Goal: Obtain resource: Obtain resource

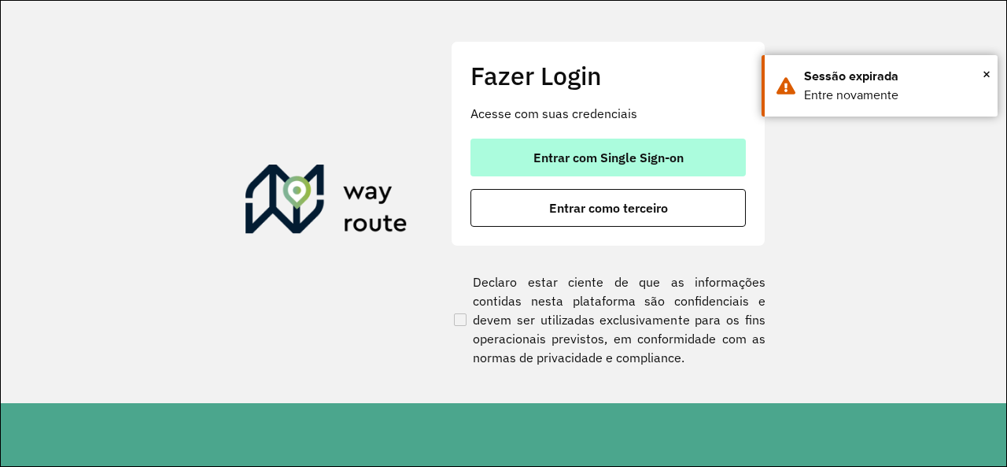
click at [608, 172] on button "Entrar com Single Sign-on" at bounding box center [608, 158] width 275 height 38
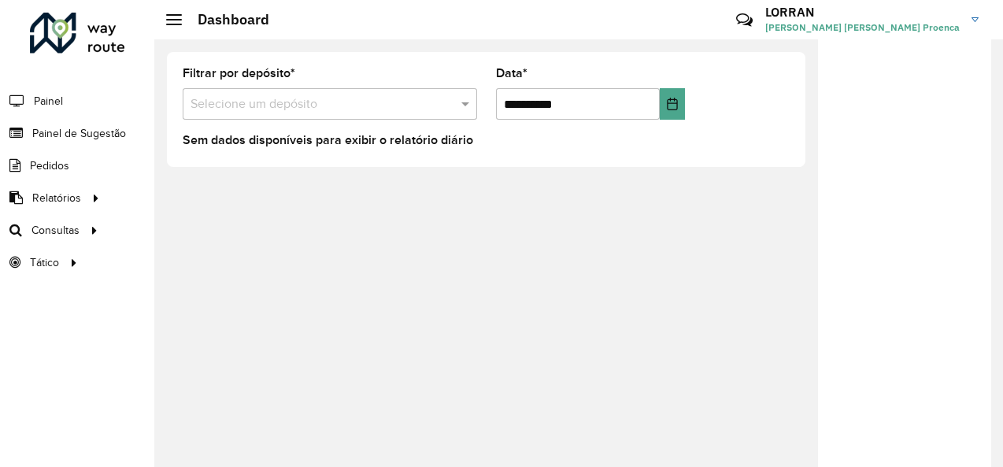
click at [257, 109] on input "text" at bounding box center [313, 104] width 247 height 19
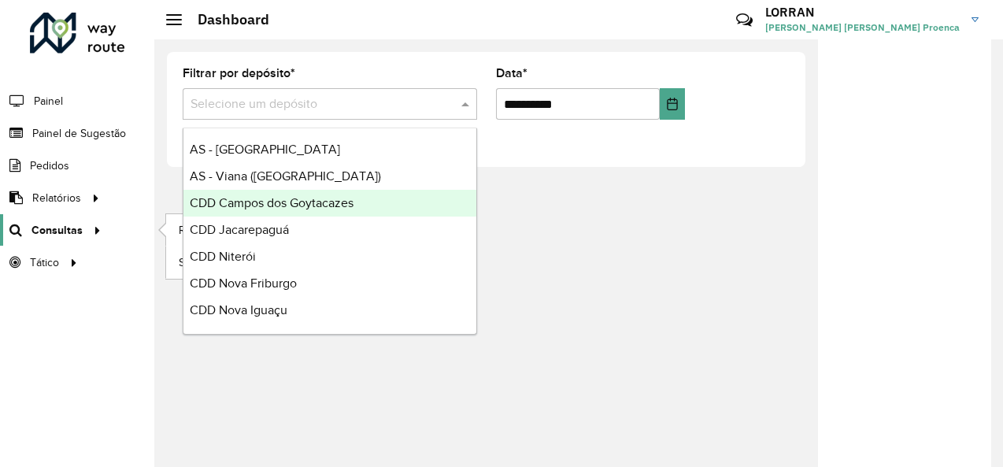
click at [79, 226] on span "Consultas" at bounding box center [56, 230] width 51 height 17
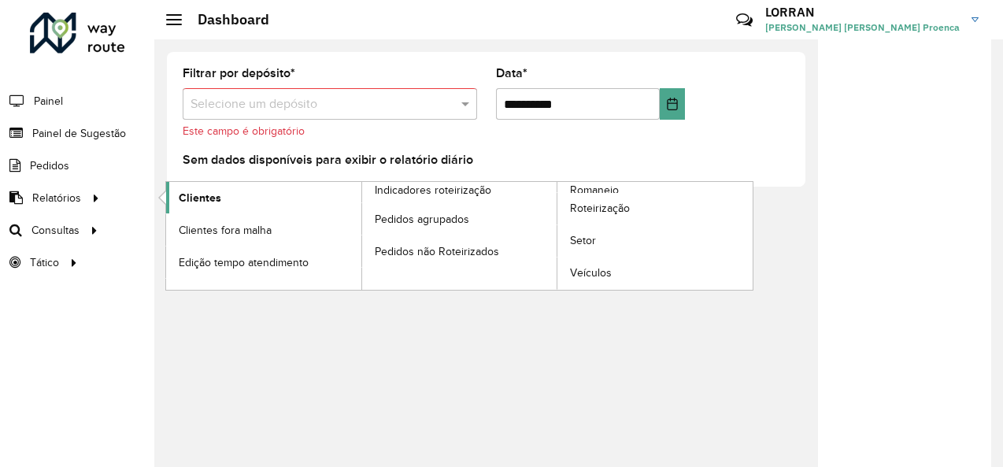
click at [201, 202] on span "Clientes" at bounding box center [200, 198] width 42 height 17
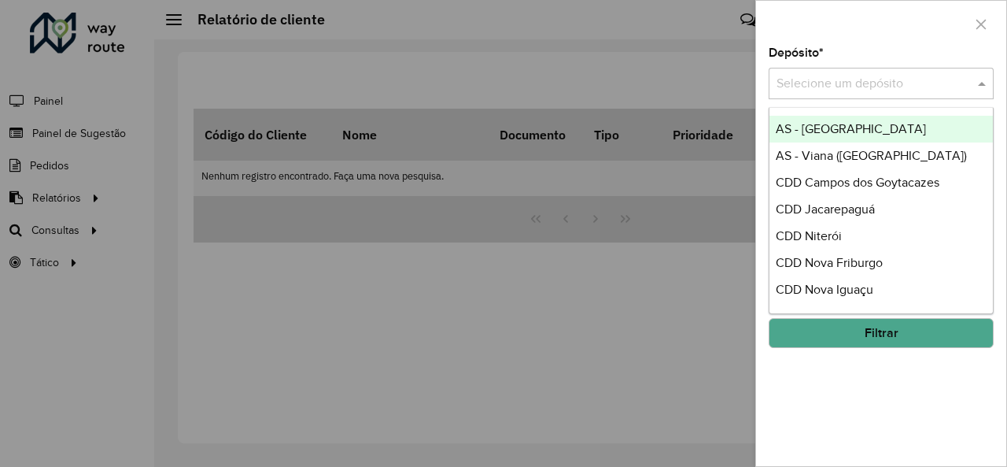
click at [864, 77] on input "text" at bounding box center [866, 84] width 178 height 19
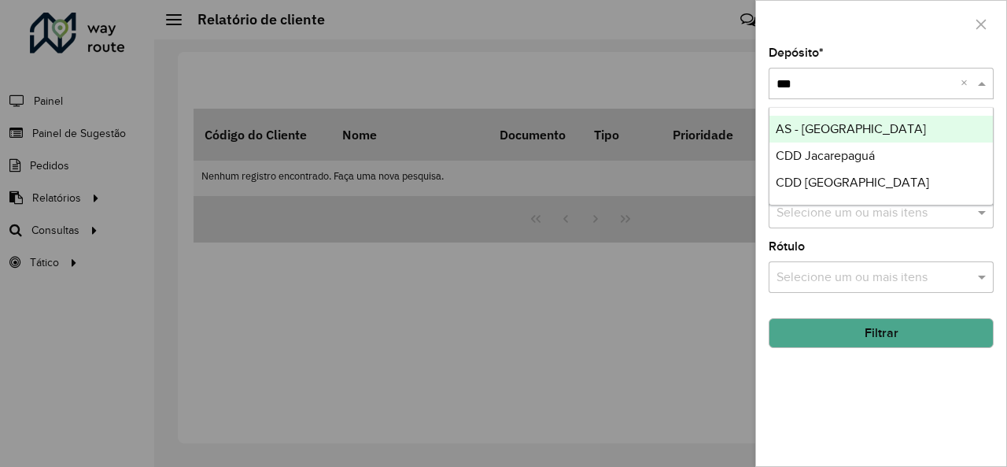
type input "****"
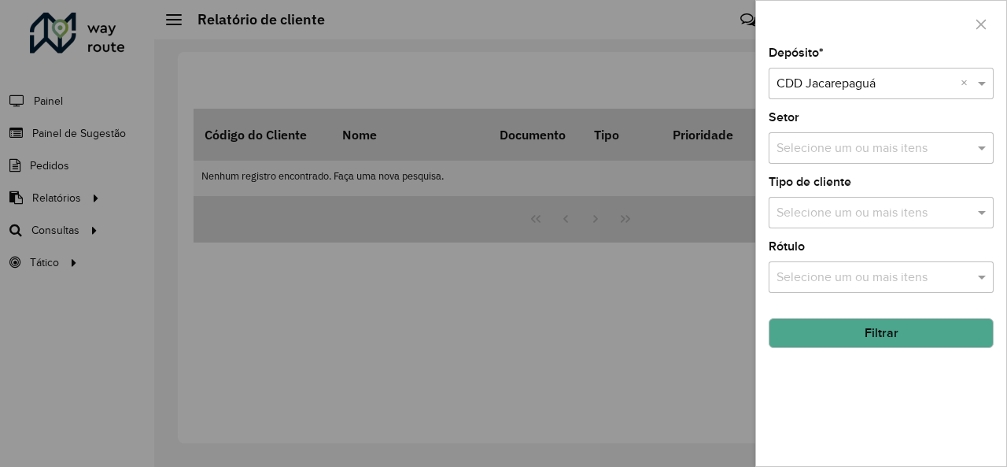
click at [893, 334] on button "Filtrar" at bounding box center [881, 333] width 225 height 30
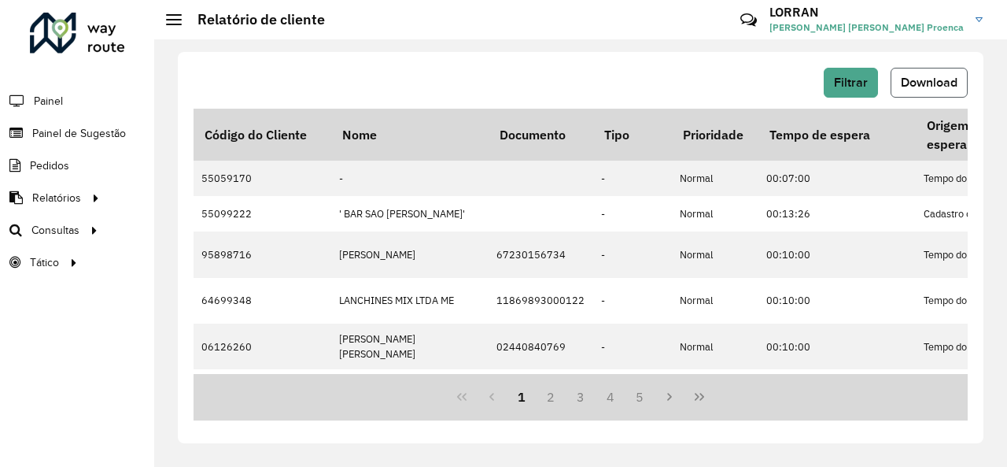
click at [926, 76] on span "Download" at bounding box center [929, 82] width 57 height 13
